Goal: Information Seeking & Learning: Learn about a topic

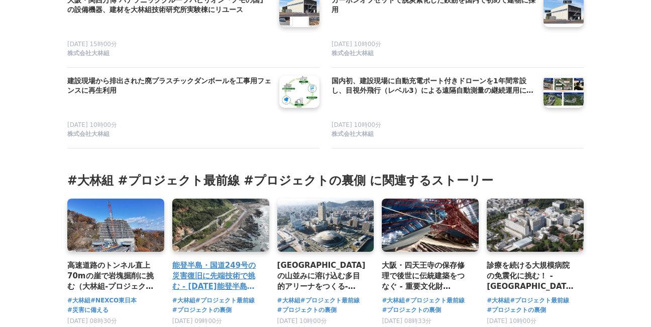
scroll to position [5474, 0]
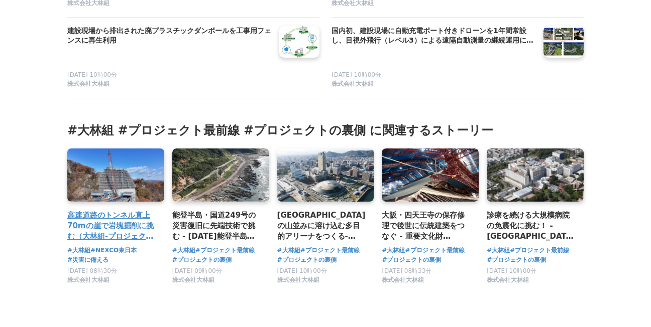
click at [110, 147] on link at bounding box center [115, 175] width 101 height 56
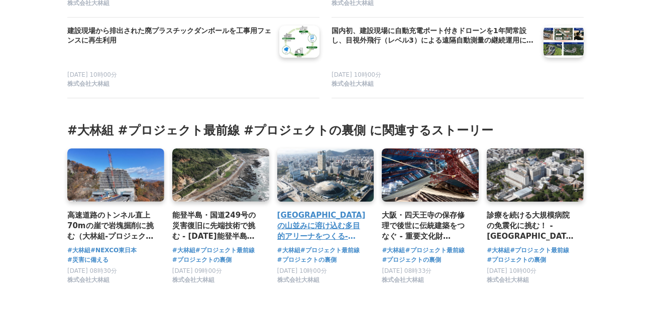
click at [319, 210] on h3 "[GEOGRAPHIC_DATA]の山並みに溶け込む多目的アリーナをつくる-[GEOGRAPHIC_DATA]（仮称）建築工事" at bounding box center [321, 226] width 89 height 33
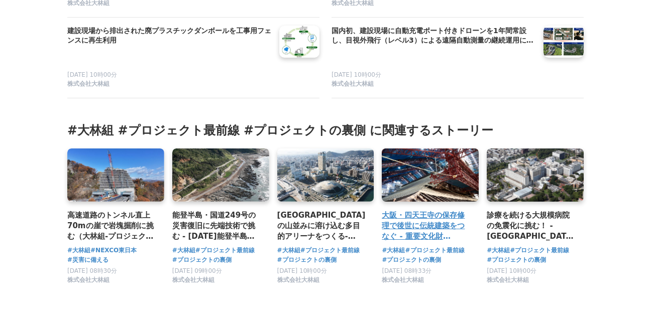
click at [438, 161] on link at bounding box center [430, 175] width 101 height 56
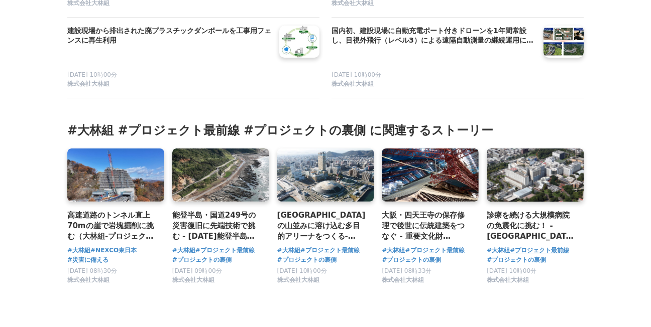
click at [532, 246] on span "#プロジェクト最前線" at bounding box center [539, 251] width 59 height 10
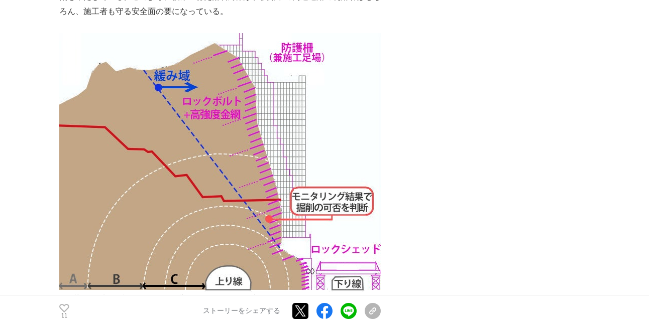
scroll to position [2159, 0]
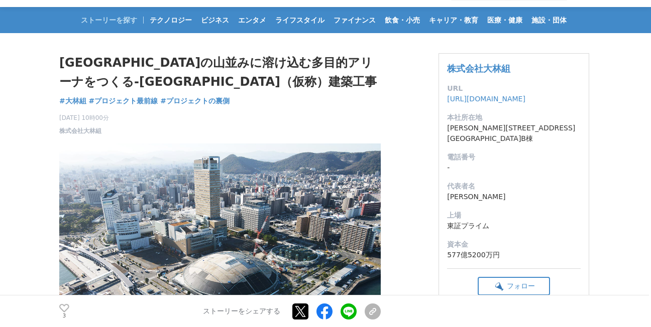
scroll to position [50, 0]
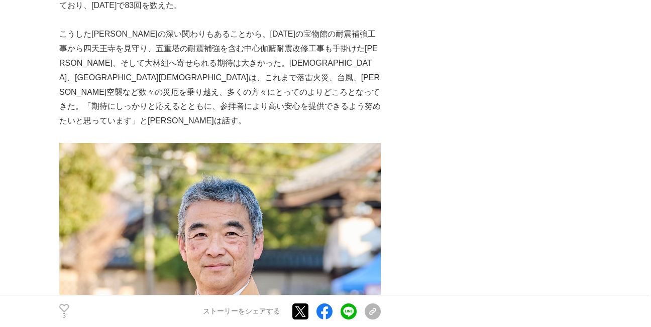
scroll to position [2159, 0]
